Goal: Task Accomplishment & Management: Manage account settings

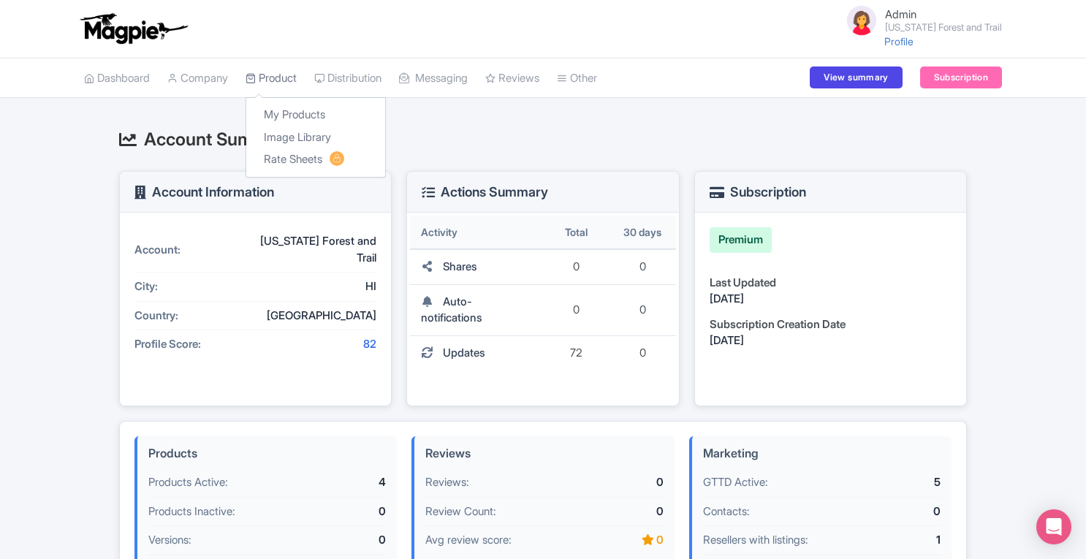
click at [286, 66] on link "Product" at bounding box center [270, 78] width 51 height 40
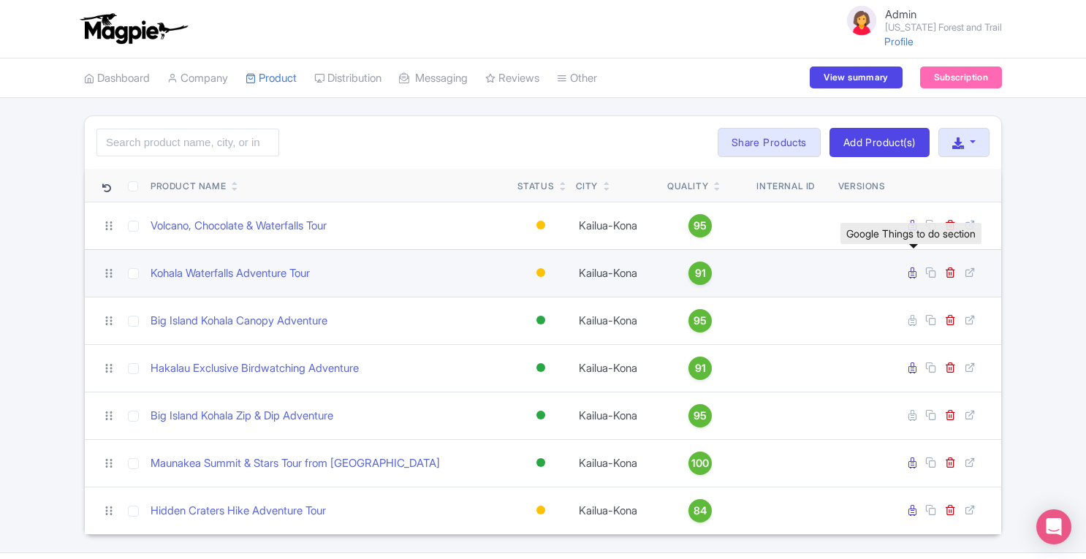
click at [915, 272] on icon at bounding box center [912, 272] width 8 height 11
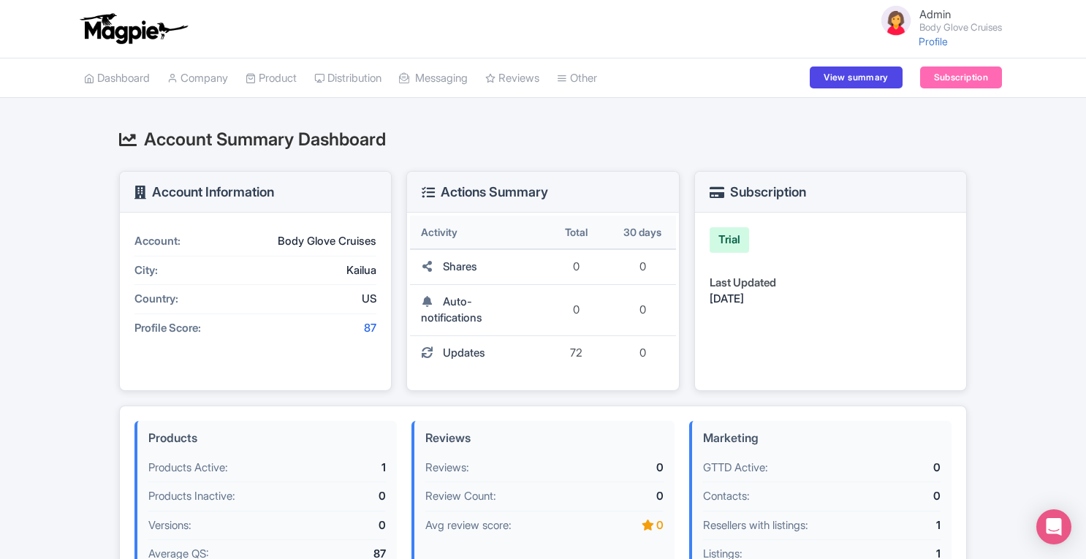
drag, startPoint x: 1085, startPoint y: 261, endPoint x: 1090, endPoint y: 354, distance: 93.7
click at [1085, 354] on html "Admin Body Glove Cruises Profile Users Settings Sign out Dashboard Company SST …" at bounding box center [543, 279] width 1086 height 559
click at [1061, 356] on div "Account Summary Dashboard Account Information Account: Body Glove Cruises City:…" at bounding box center [543, 502] width 1086 height 774
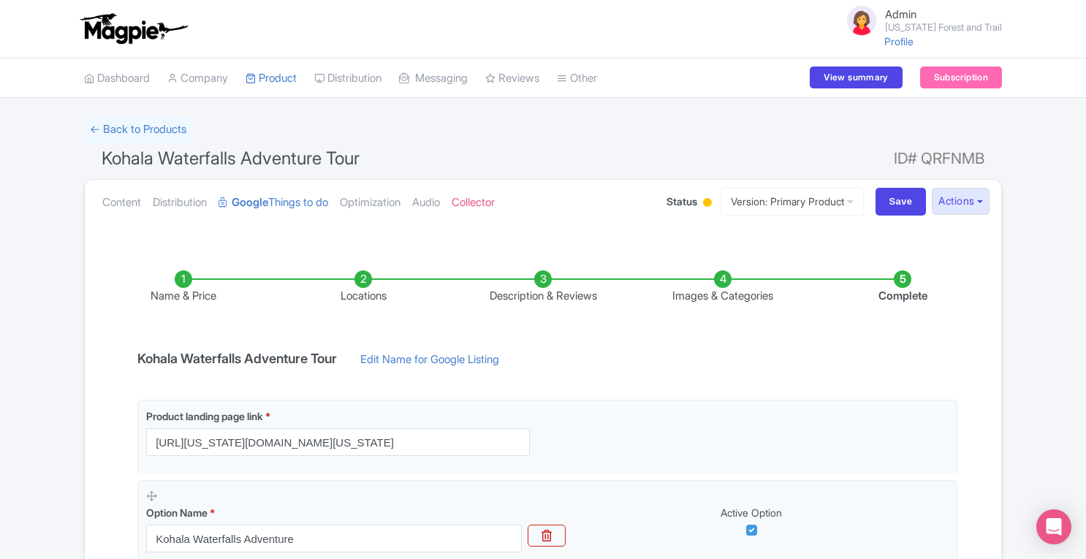
click at [365, 281] on li "Locations" at bounding box center [363, 287] width 180 height 34
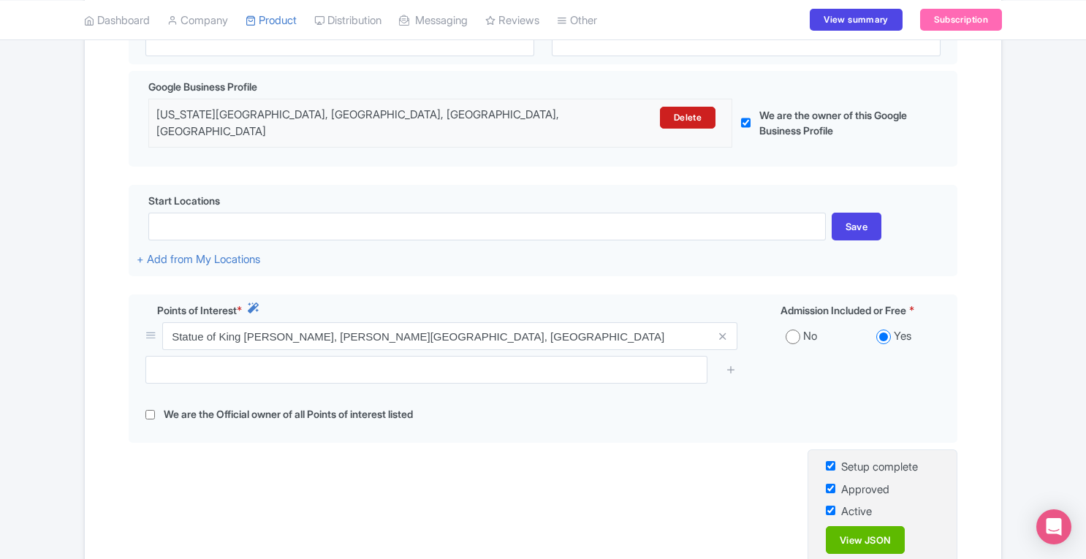
scroll to position [378, 0]
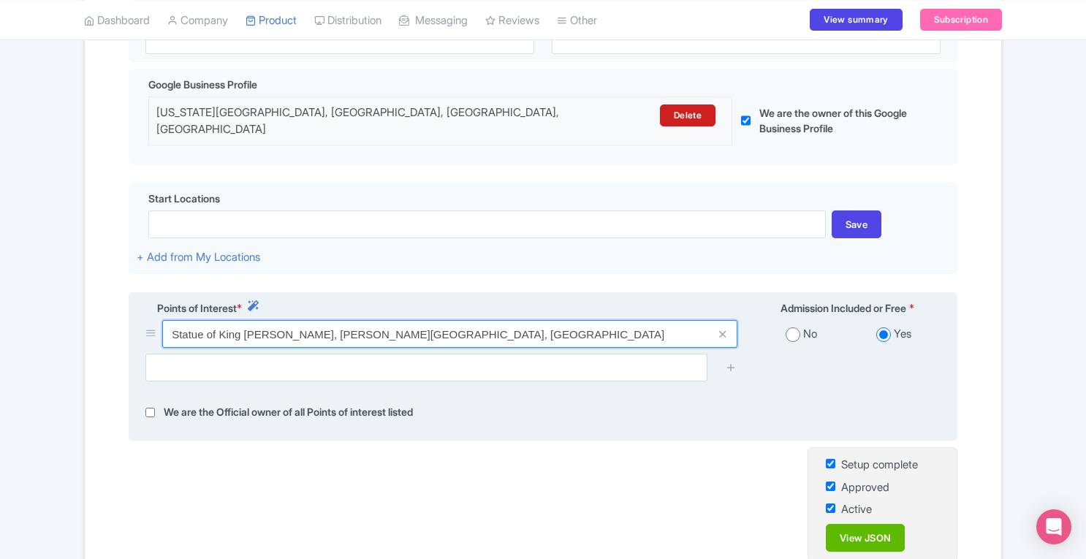
drag, startPoint x: 167, startPoint y: 324, endPoint x: 537, endPoint y: 327, distance: 369.7
click at [537, 327] on input "Statue of King Kamehameha, Akoni Pule Hwy, Kapaau, HI 96755, USA" at bounding box center [449, 334] width 575 height 28
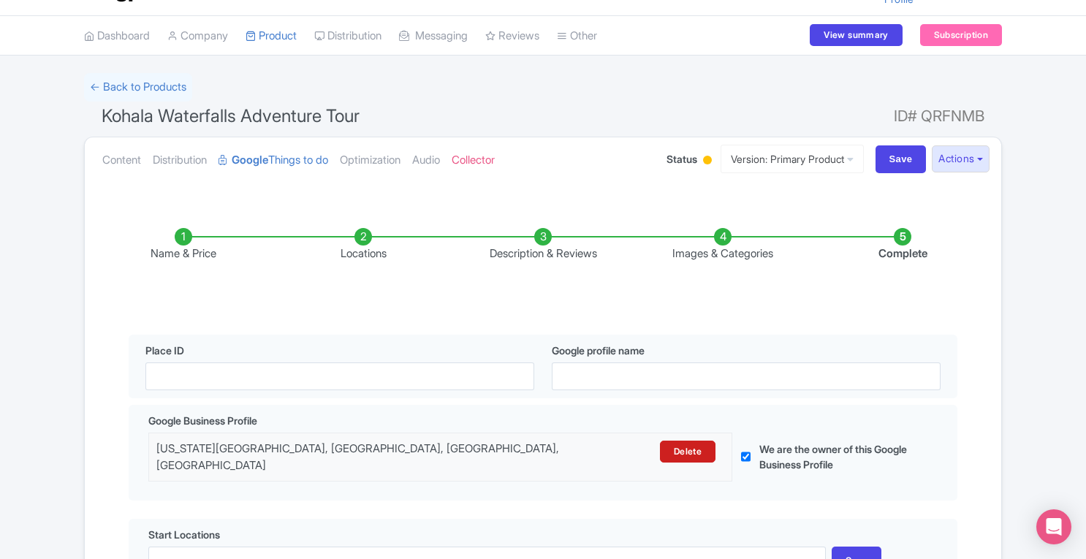
scroll to position [47, 0]
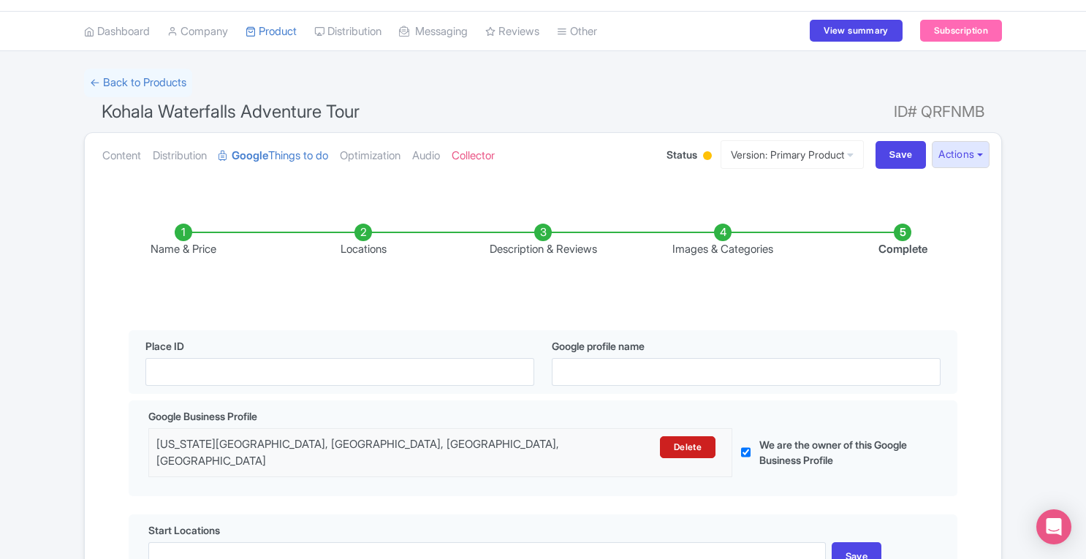
click at [181, 227] on li "Name & Price" at bounding box center [184, 241] width 180 height 34
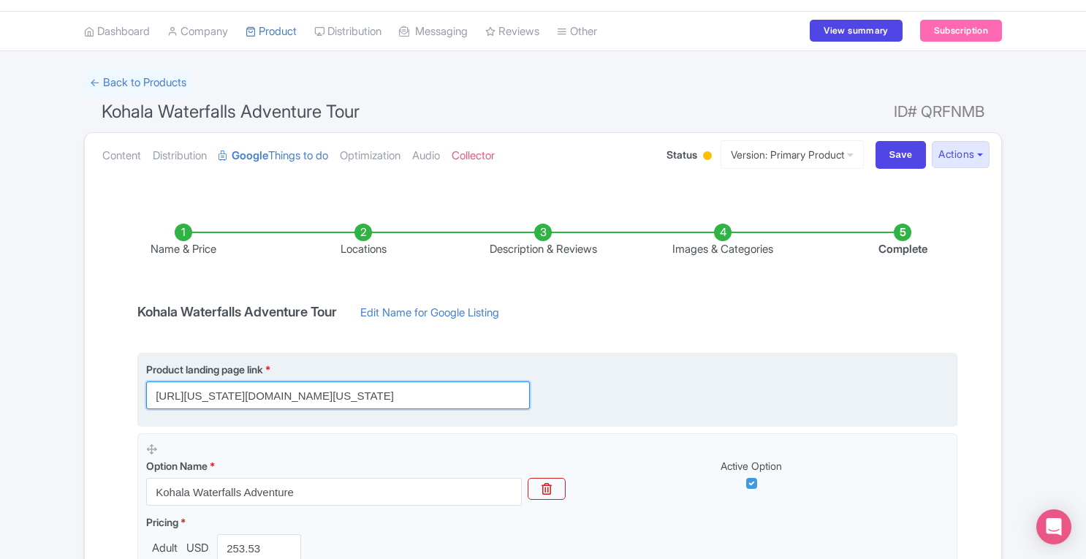
drag, startPoint x: 154, startPoint y: 394, endPoint x: 443, endPoint y: 405, distance: 289.5
click at [443, 405] on input "https://hawaii-forest.com/tours/kohala-waterfalls-adventure/?utm_source=gttd&ut…" at bounding box center [338, 395] width 384 height 28
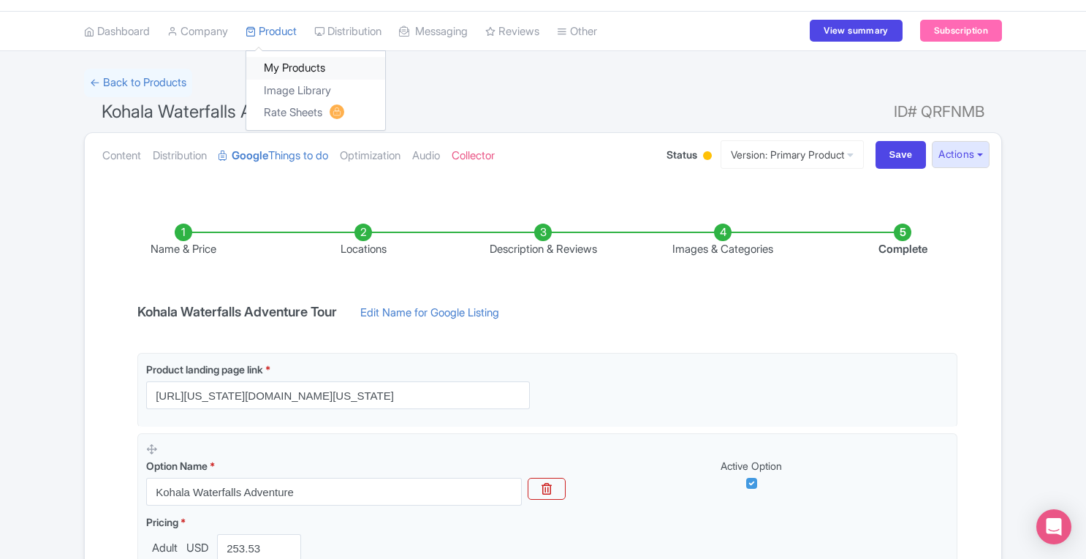
click at [290, 64] on link "My Products" at bounding box center [315, 68] width 139 height 23
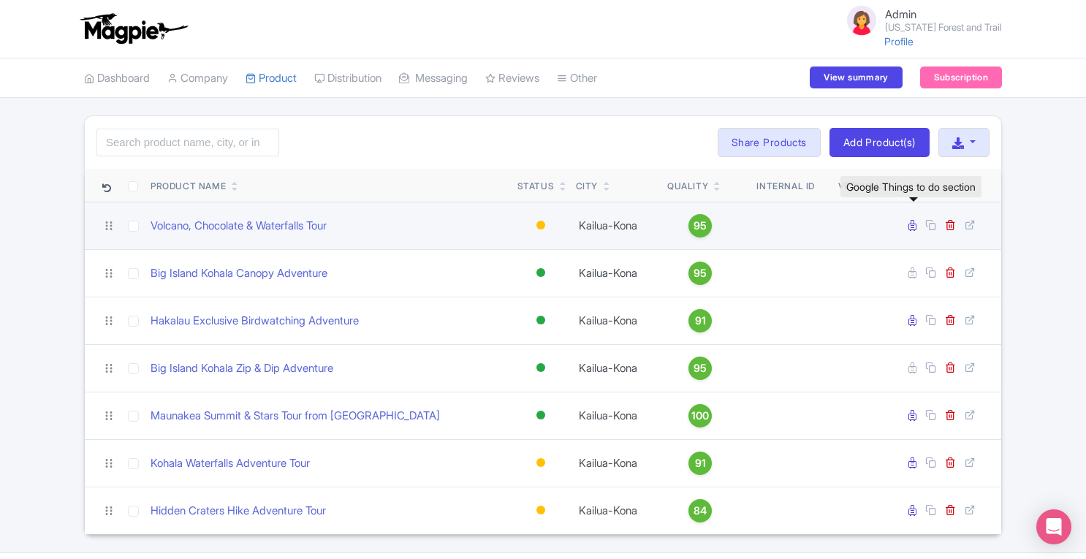
click at [915, 224] on icon at bounding box center [912, 225] width 8 height 11
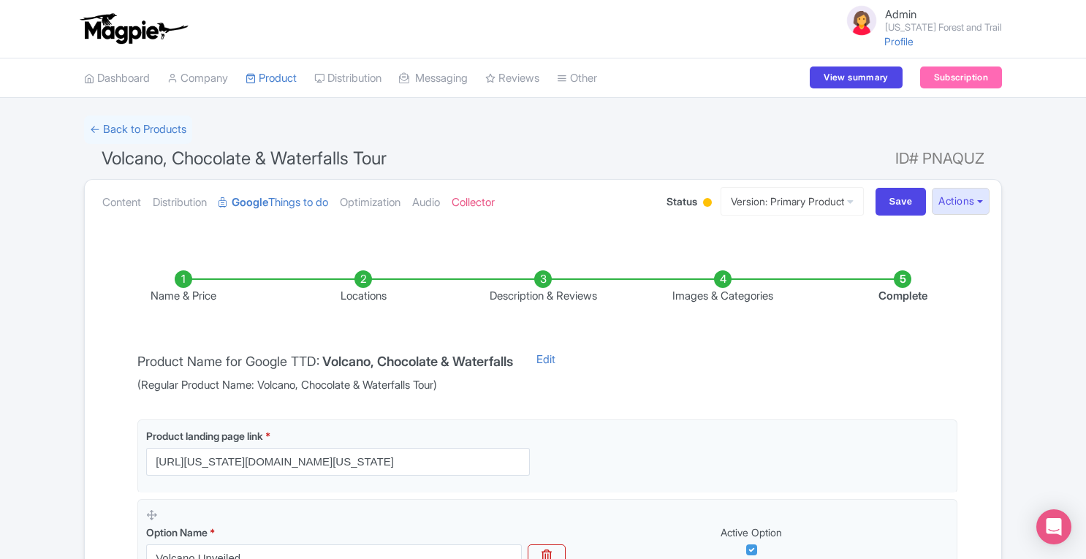
click at [365, 278] on li "Locations" at bounding box center [363, 287] width 180 height 34
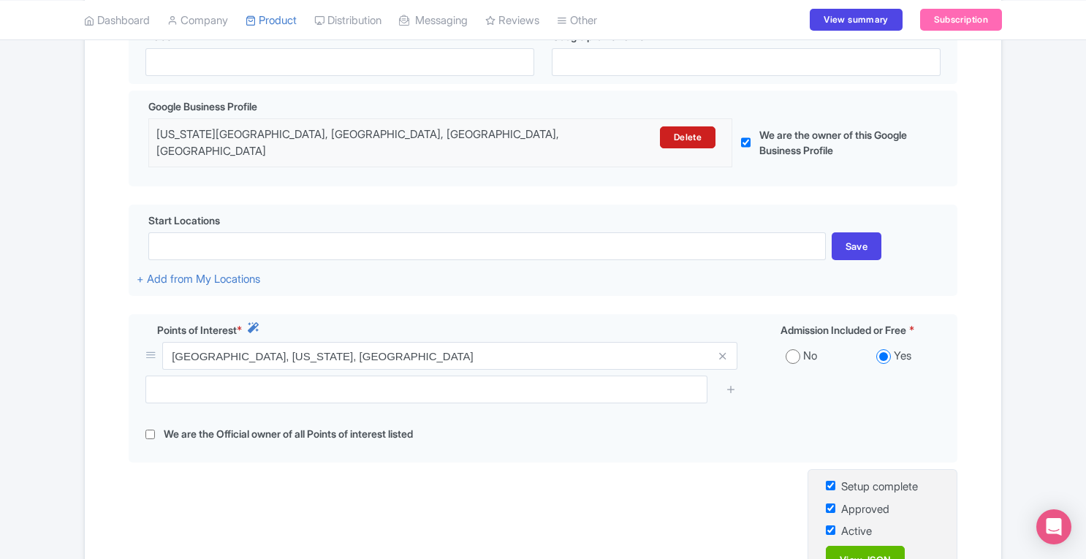
scroll to position [361, 0]
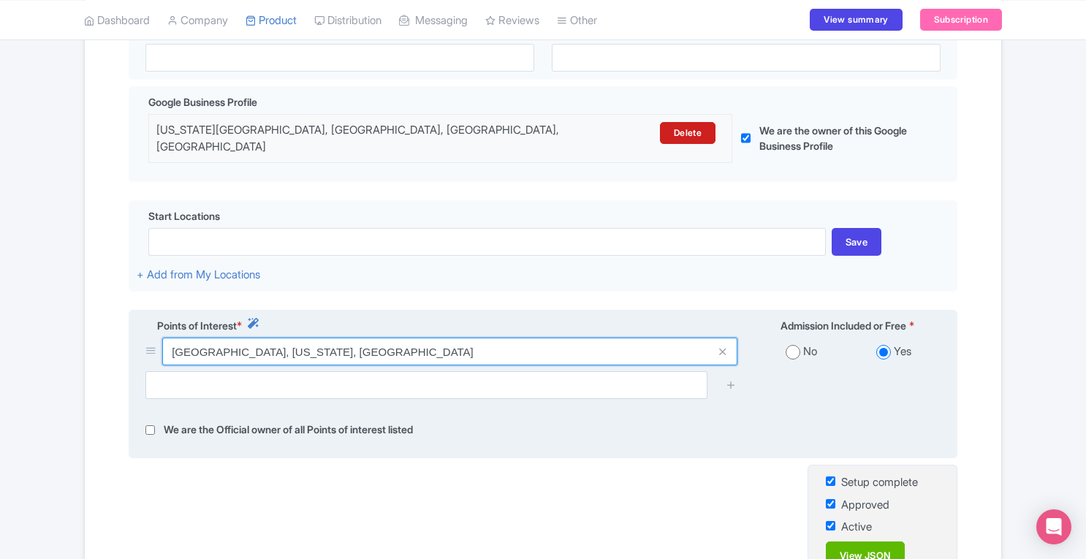
drag, startPoint x: 171, startPoint y: 340, endPoint x: 435, endPoint y: 362, distance: 265.4
click at [435, 362] on div "[GEOGRAPHIC_DATA], [US_STATE], [GEOGRAPHIC_DATA] No Yes" at bounding box center [543, 374] width 812 height 72
